Goal: Navigation & Orientation: Find specific page/section

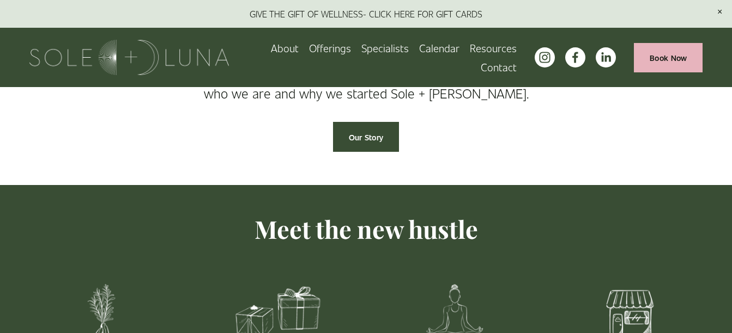
scroll to position [396, 0]
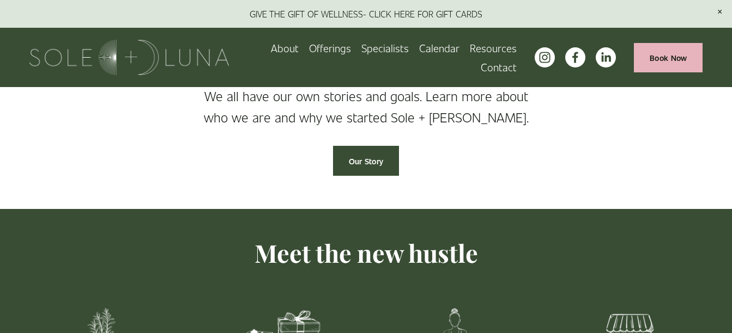
click at [333, 41] on span "Offerings" at bounding box center [330, 48] width 42 height 17
click at [0, 0] on span "Packages/Memberships" at bounding box center [0, 0] width 0 height 0
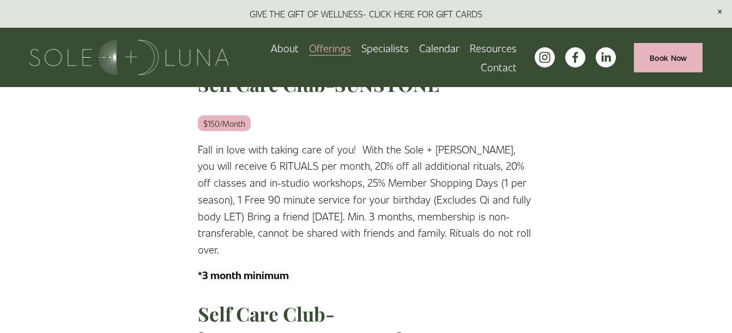
scroll to position [181, 0]
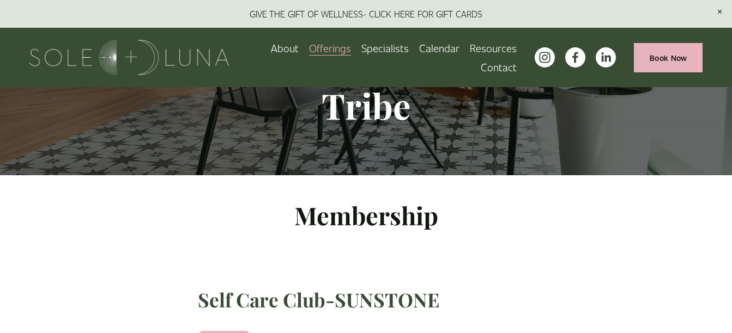
click at [0, 0] on span "Rituals" at bounding box center [0, 0] width 0 height 0
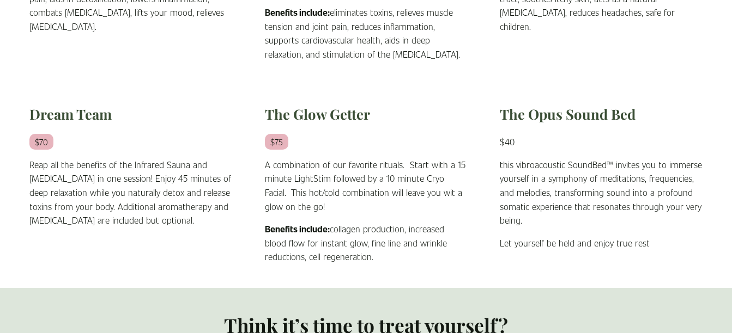
scroll to position [862, 0]
